Goal: Check status: Check status

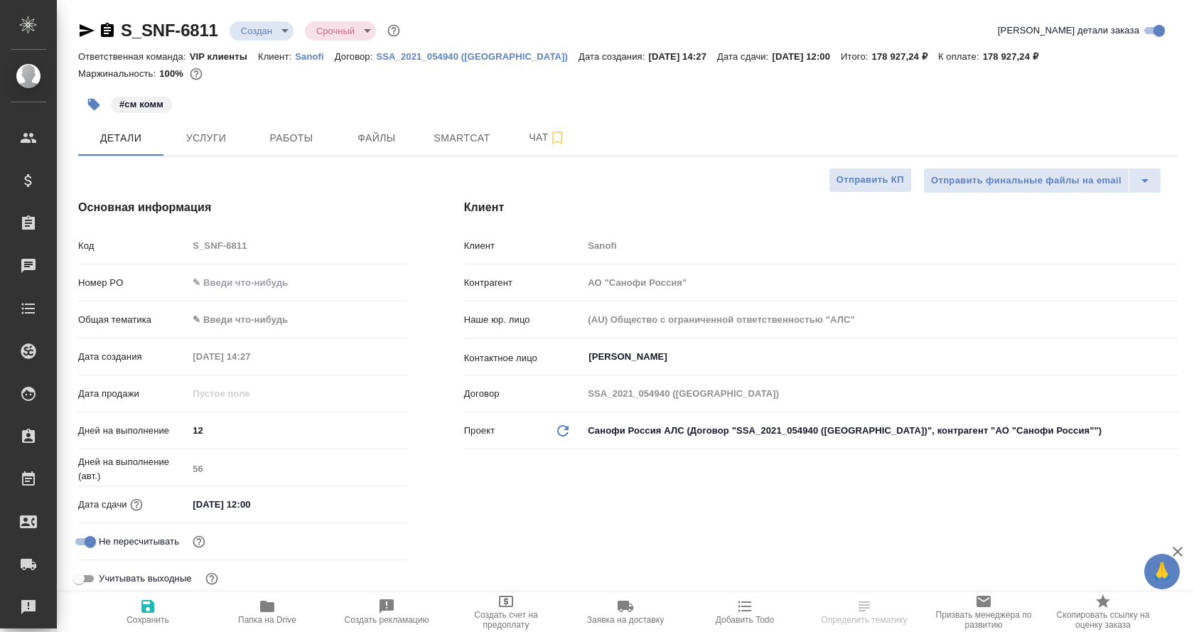
select select "RU"
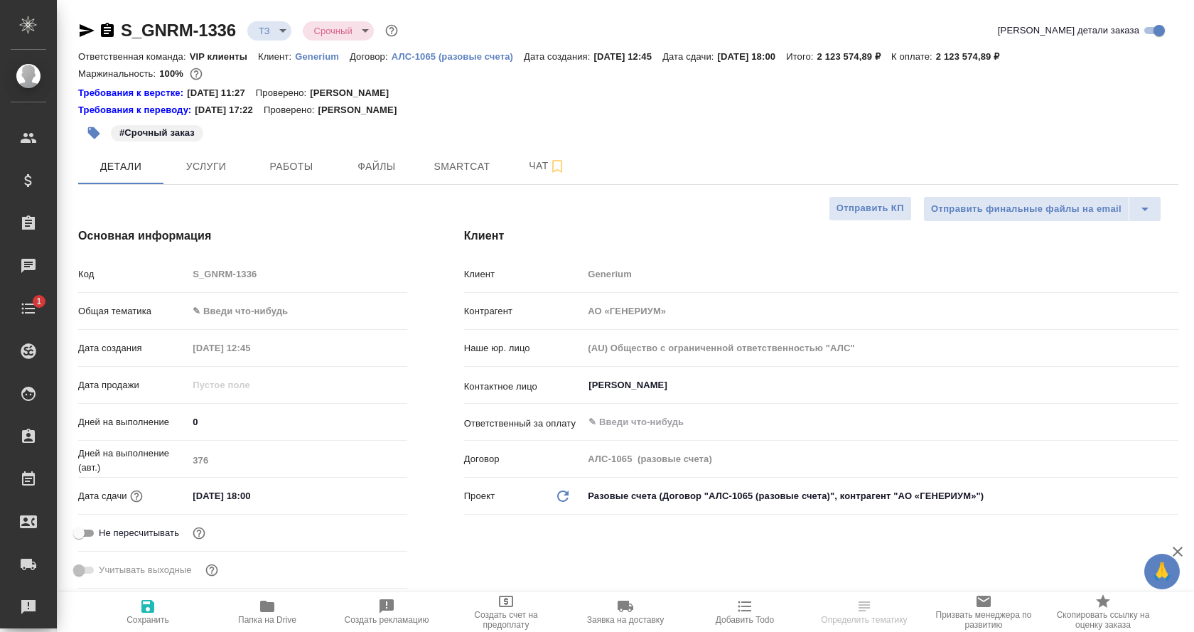
select select "RU"
click at [255, 615] on span "Папка на Drive" at bounding box center [267, 620] width 58 height 10
select select "RU"
type textarea "x"
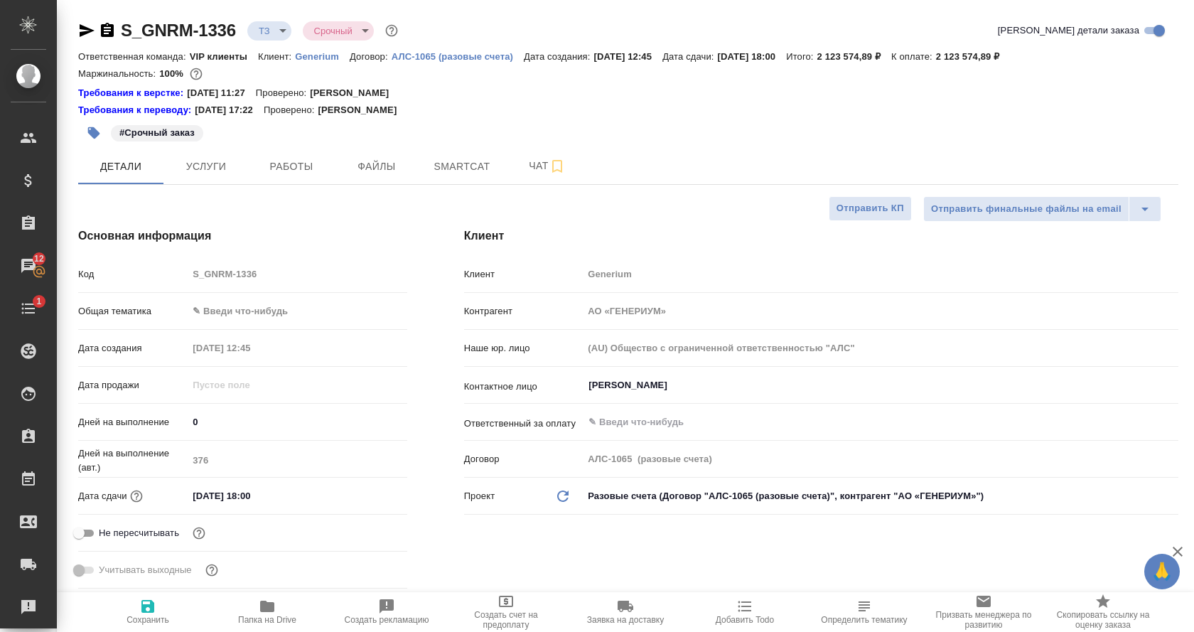
type textarea "x"
click at [1173, 551] on icon "button" at bounding box center [1177, 551] width 17 height 17
